Goal: Go to known website: Access a specific website the user already knows

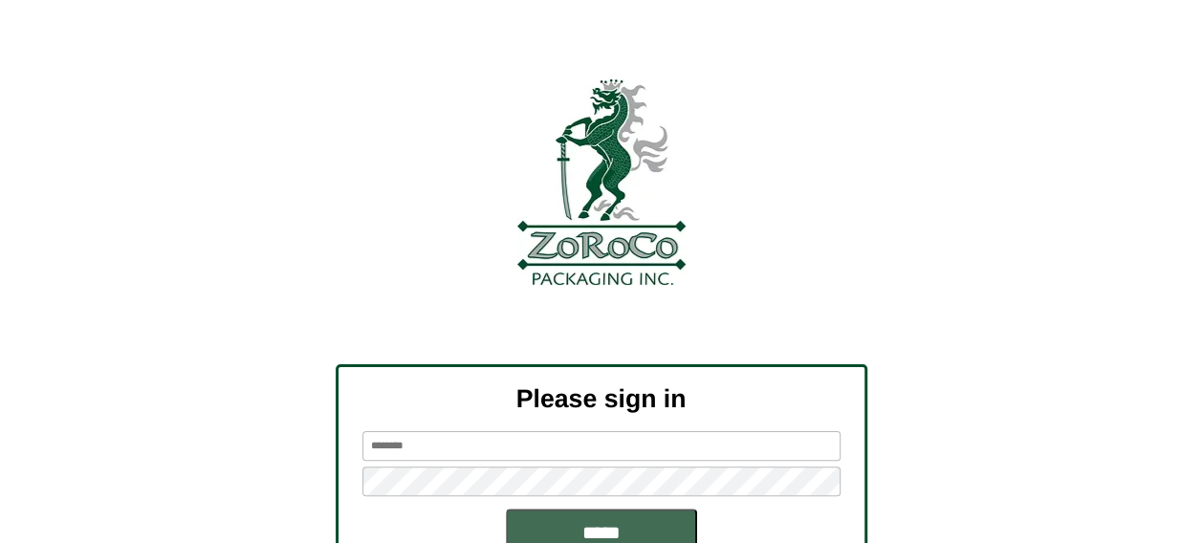
type input "******"
click at [575, 521] on input "*****" at bounding box center [601, 533] width 191 height 48
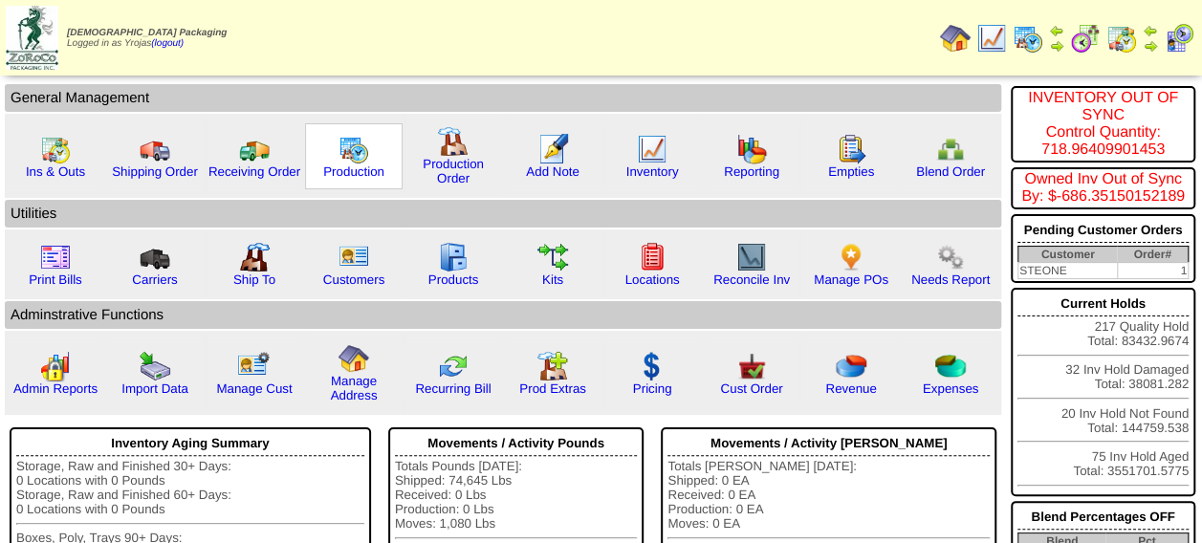
click at [362, 161] on img at bounding box center [353, 149] width 31 height 31
